Goal: Transaction & Acquisition: Subscribe to service/newsletter

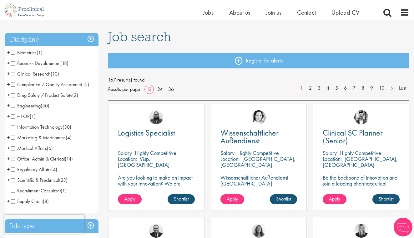
scroll to position [39, 0]
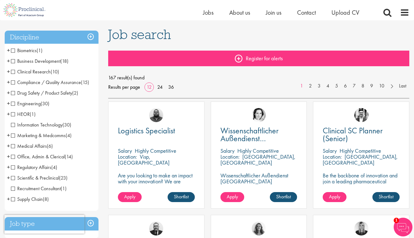
click at [236, 56] on link "Register for alerts" at bounding box center [258, 59] width 301 height 16
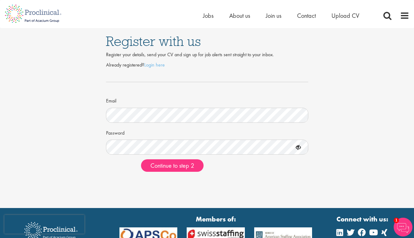
click at [69, 125] on div "Register with us Register your details, send your CV and sign up for job alerts…" at bounding box center [207, 102] width 424 height 149
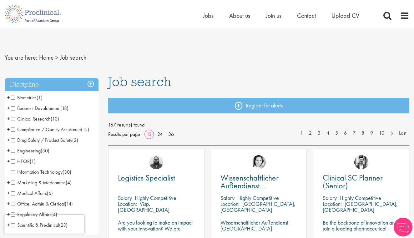
scroll to position [39, 0]
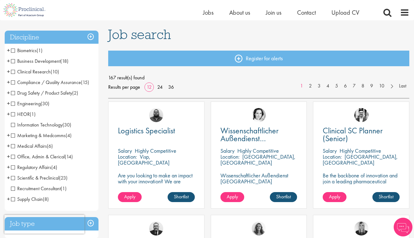
click at [13, 147] on span "Medical Affairs" at bounding box center [29, 146] width 36 height 7
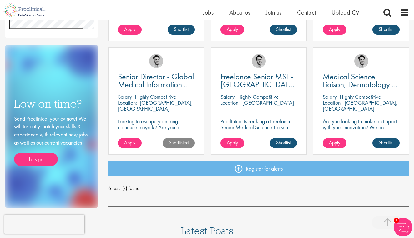
scroll to position [206, 0]
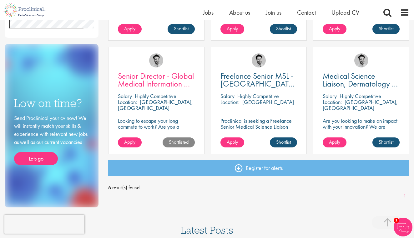
click at [149, 77] on span "Senior Director - Global Medical Information & Medical Affairs" at bounding box center [156, 84] width 76 height 26
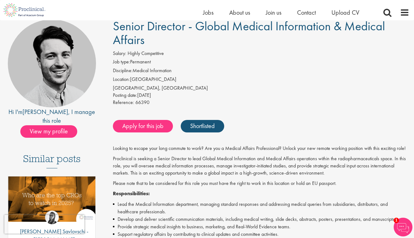
scroll to position [53, 0]
